Goal: Task Accomplishment & Management: Manage account settings

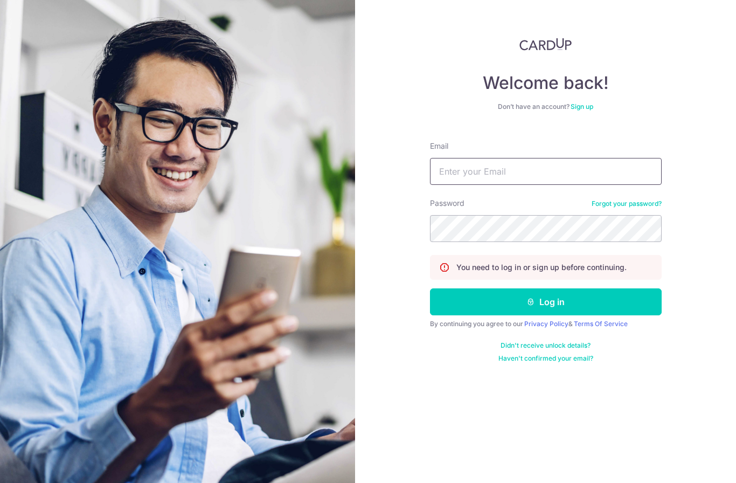
click at [551, 158] on input "Email" at bounding box center [546, 171] width 232 height 27
type input "[EMAIL_ADDRESS][DOMAIN_NAME]"
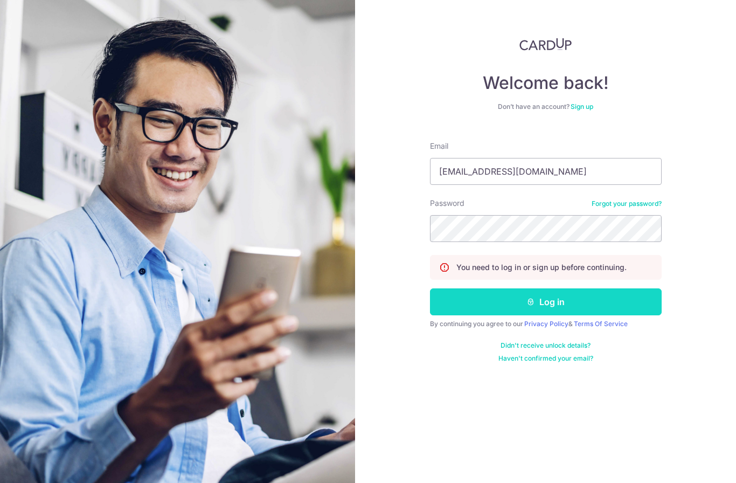
click at [591, 288] on button "Log in" at bounding box center [546, 301] width 232 height 27
click at [592, 288] on button "Log in" at bounding box center [546, 301] width 232 height 27
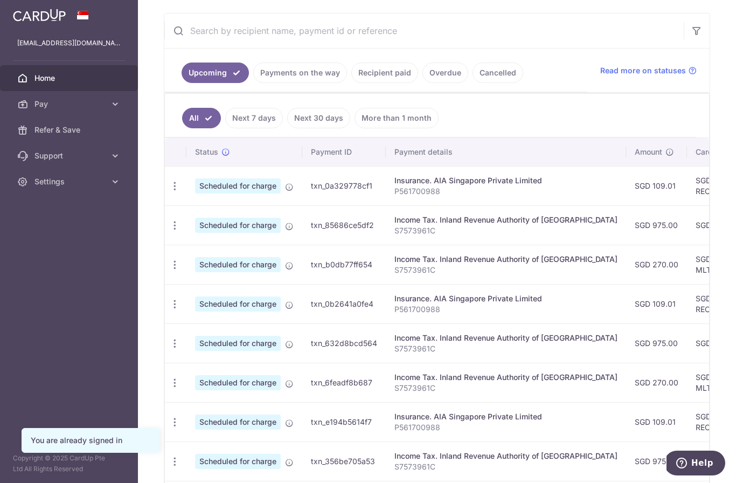
scroll to position [196, 0]
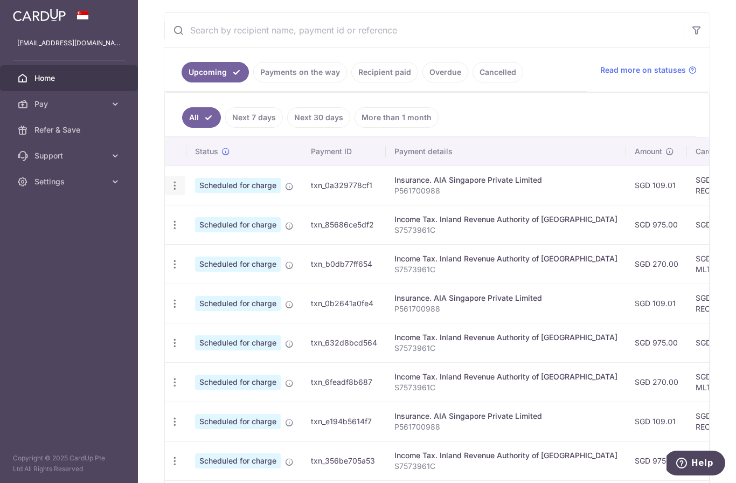
click at [169, 191] on icon "button" at bounding box center [174, 185] width 11 height 11
click at [196, 222] on span "Update payment" at bounding box center [232, 215] width 73 height 13
radio input "true"
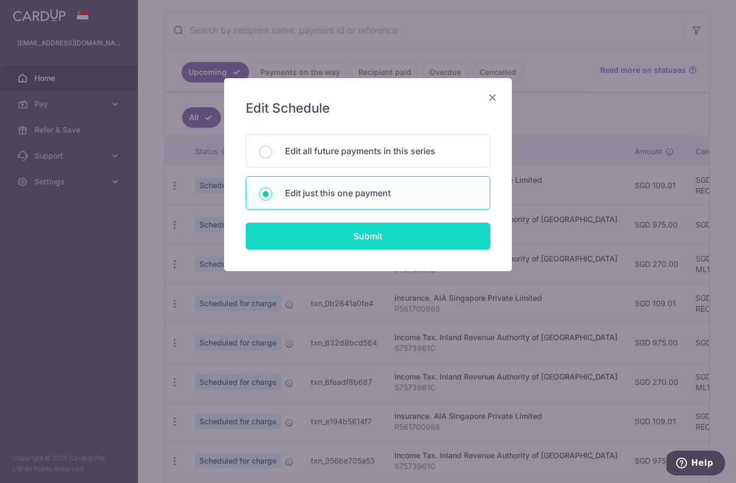
click at [400, 234] on input "Submit" at bounding box center [368, 236] width 245 height 27
radio input "true"
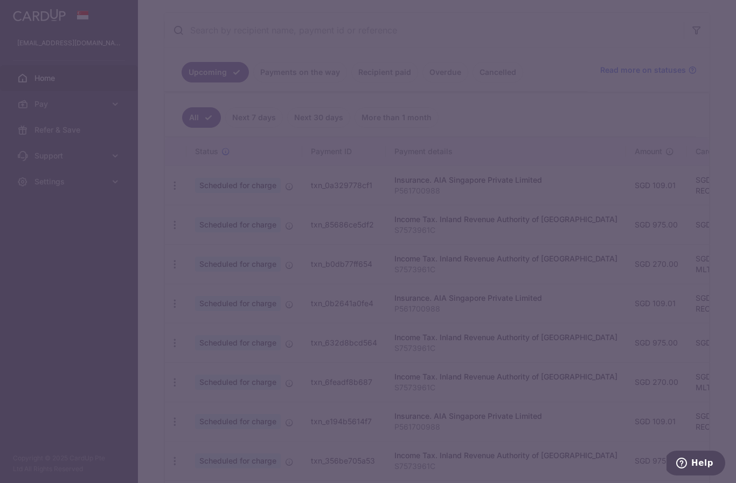
type input "109.01"
type input "[DATE]"
type input "P561700988"
type input "REC185"
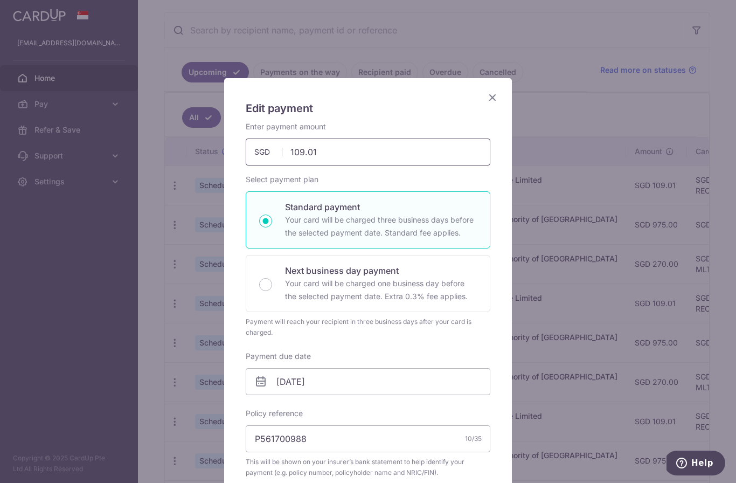
click at [355, 153] on input "109.01" at bounding box center [368, 152] width 245 height 27
type input "1"
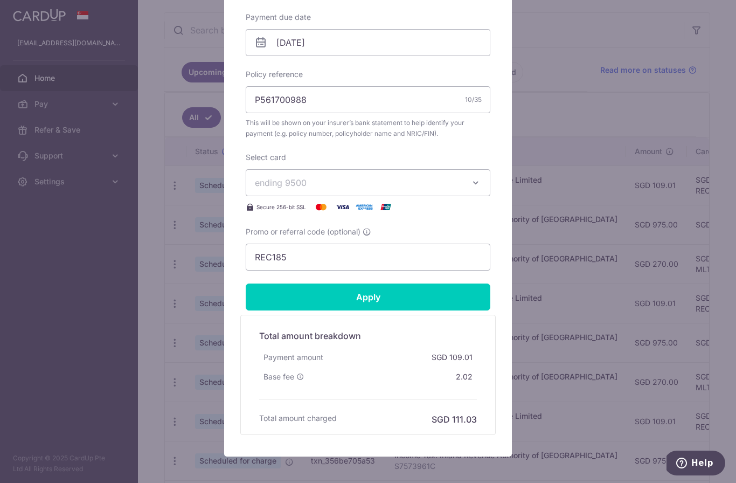
scroll to position [349, 0]
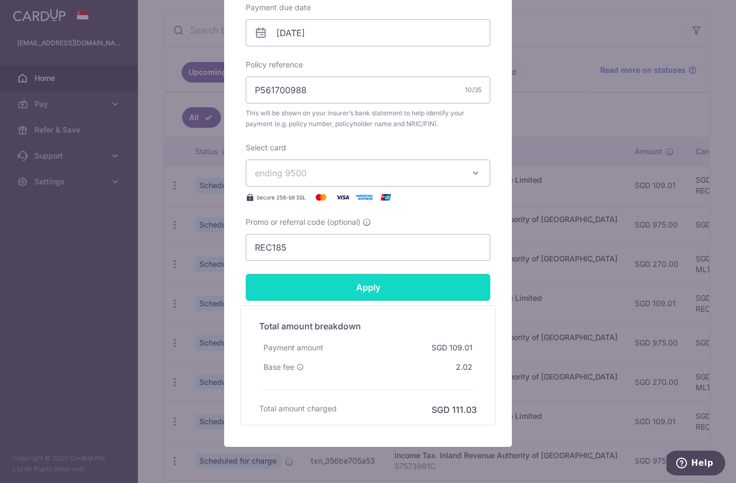
click at [418, 289] on input "Apply" at bounding box center [368, 287] width 245 height 27
type input "50.00"
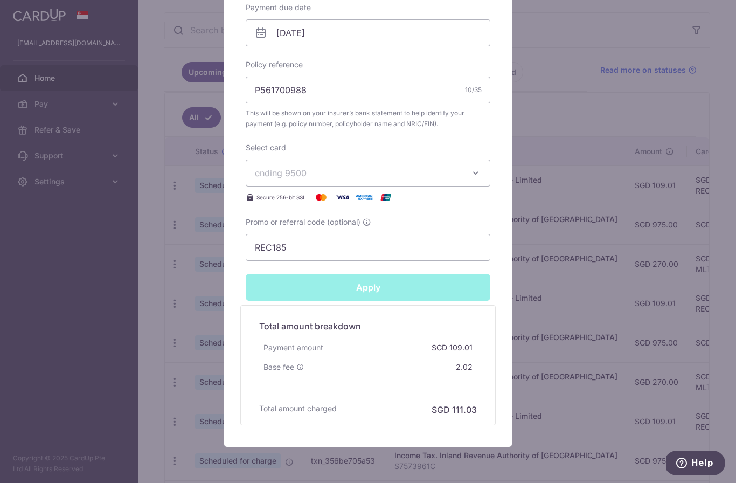
type input "Successfully Applied"
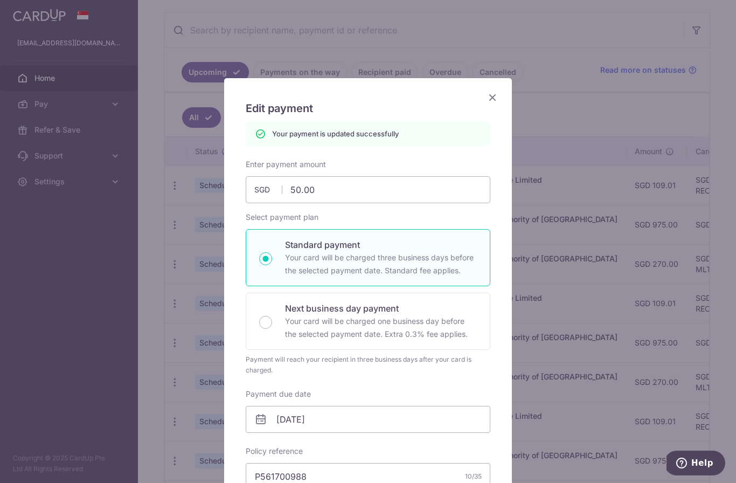
scroll to position [0, 0]
click at [490, 98] on icon "Close" at bounding box center [492, 97] width 13 height 13
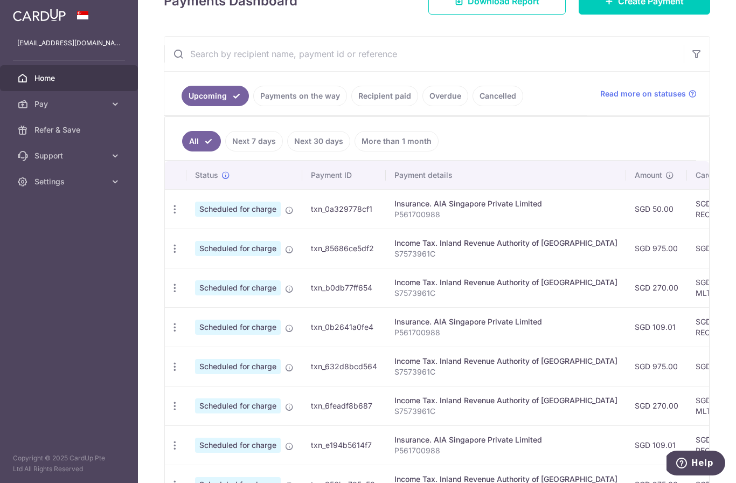
scroll to position [172, 0]
